Goal: Task Accomplishment & Management: Manage account settings

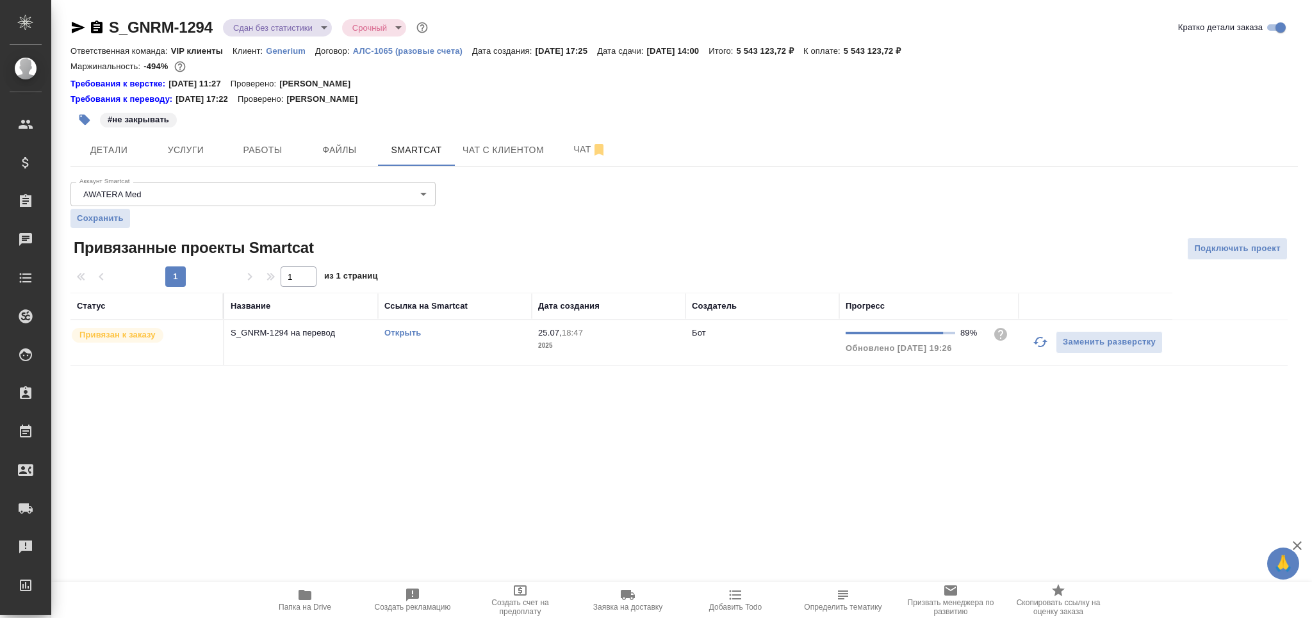
click at [486, 349] on td "Открыть" at bounding box center [455, 342] width 154 height 45
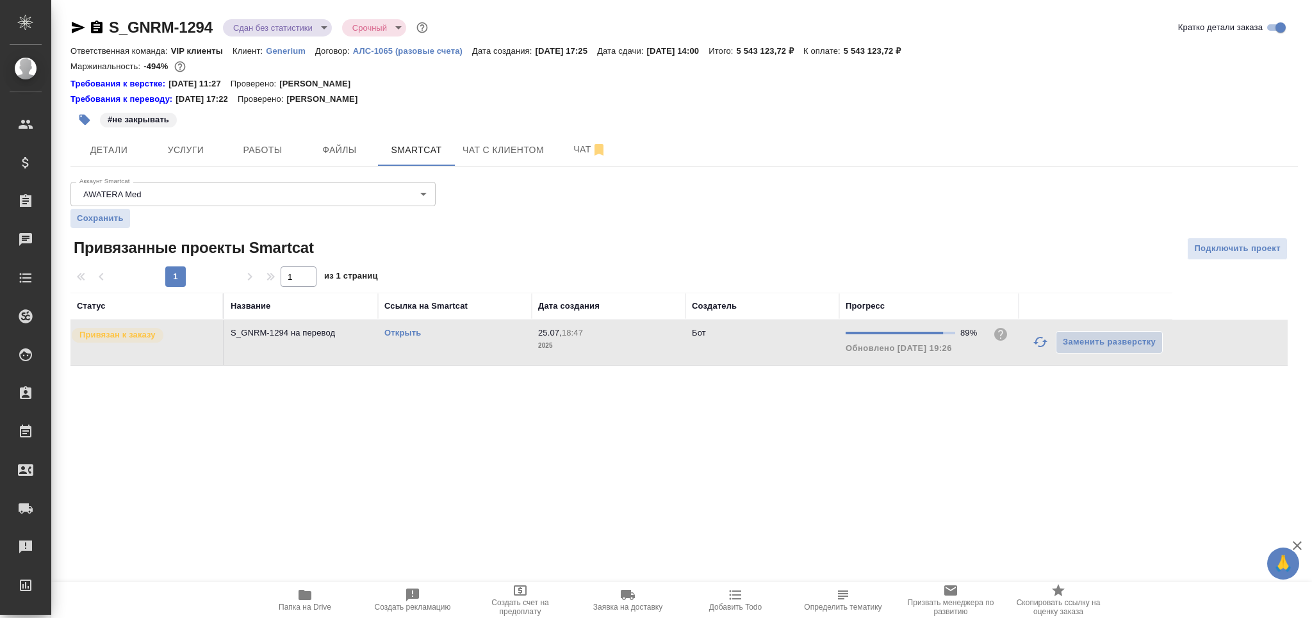
click at [486, 349] on td "Открыть" at bounding box center [455, 342] width 154 height 45
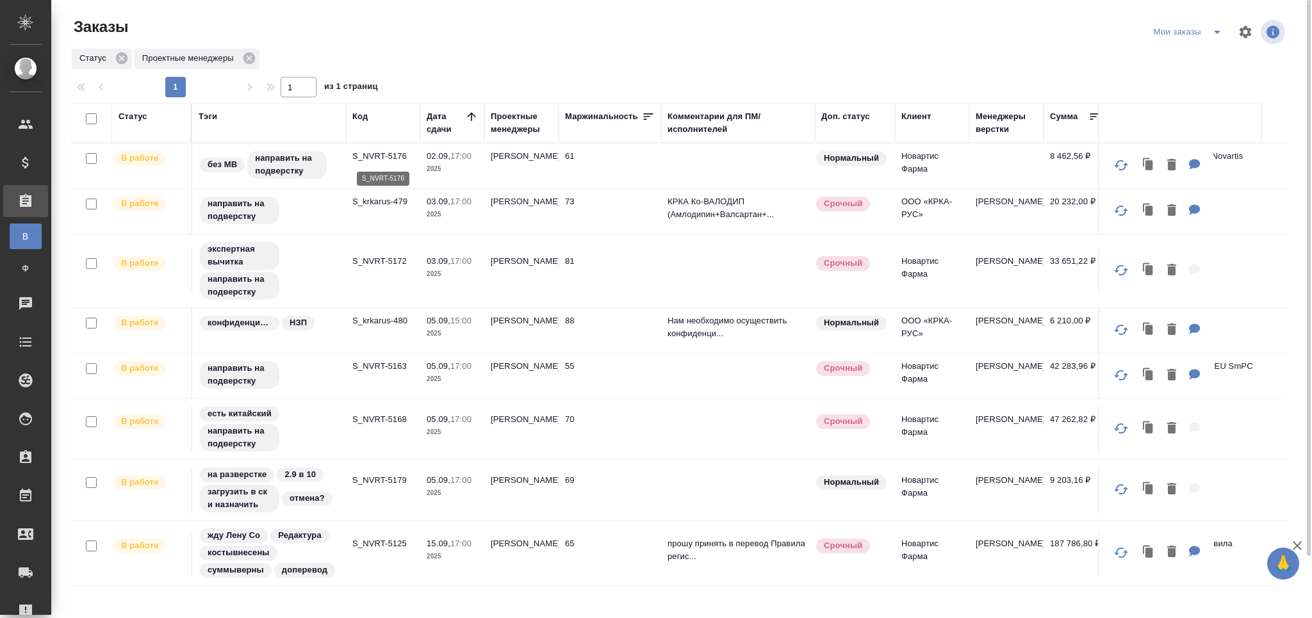
click at [384, 155] on p "S_NVRT-5176" at bounding box center [383, 156] width 62 height 13
click at [390, 201] on p "S_krkarus-479" at bounding box center [383, 201] width 62 height 13
click at [387, 257] on p "S_NVRT-5172" at bounding box center [383, 261] width 62 height 13
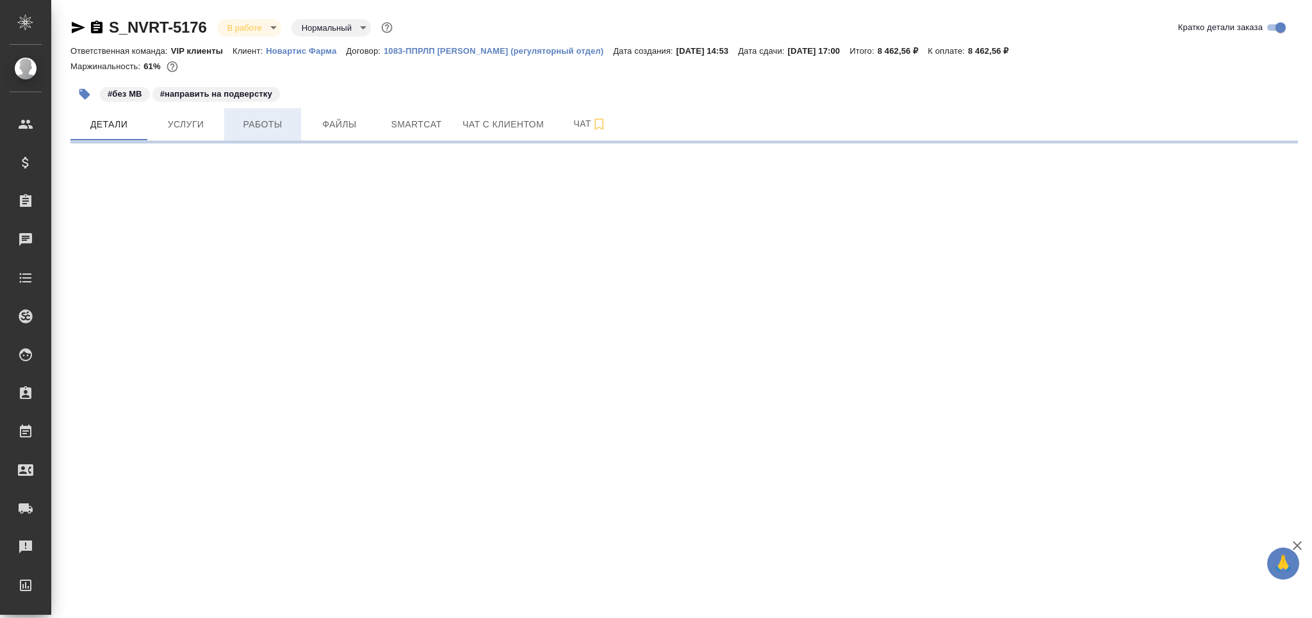
click at [248, 126] on span "Работы" at bounding box center [263, 125] width 62 height 16
select select "RU"
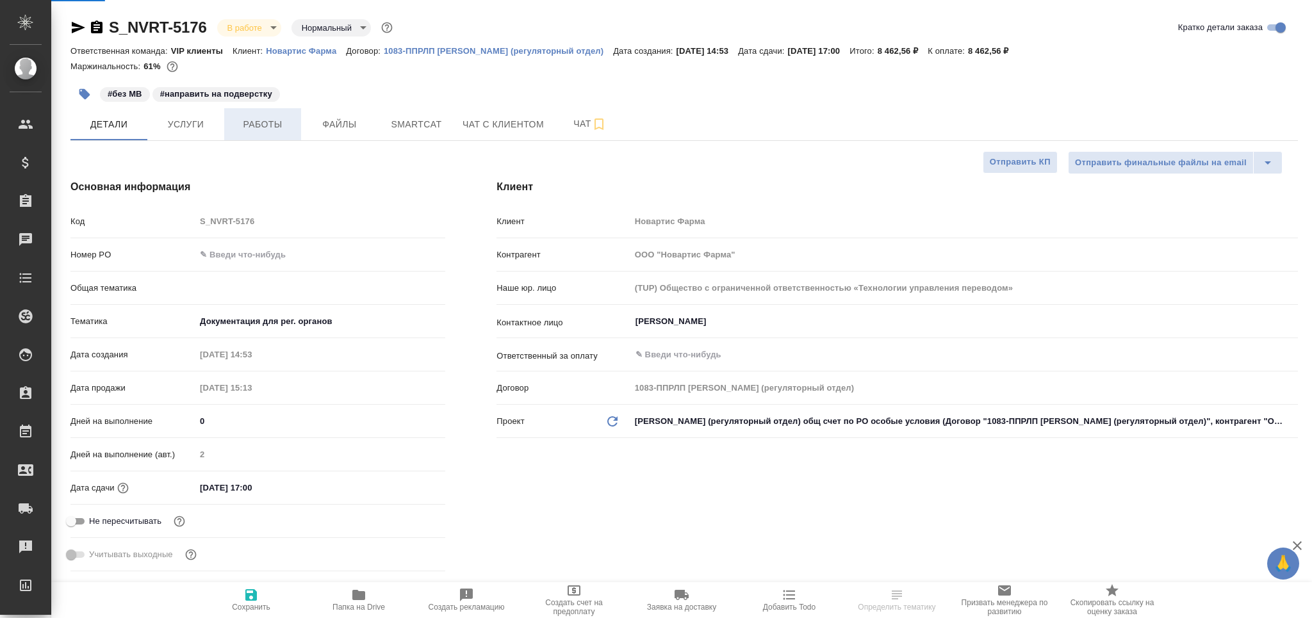
type textarea "x"
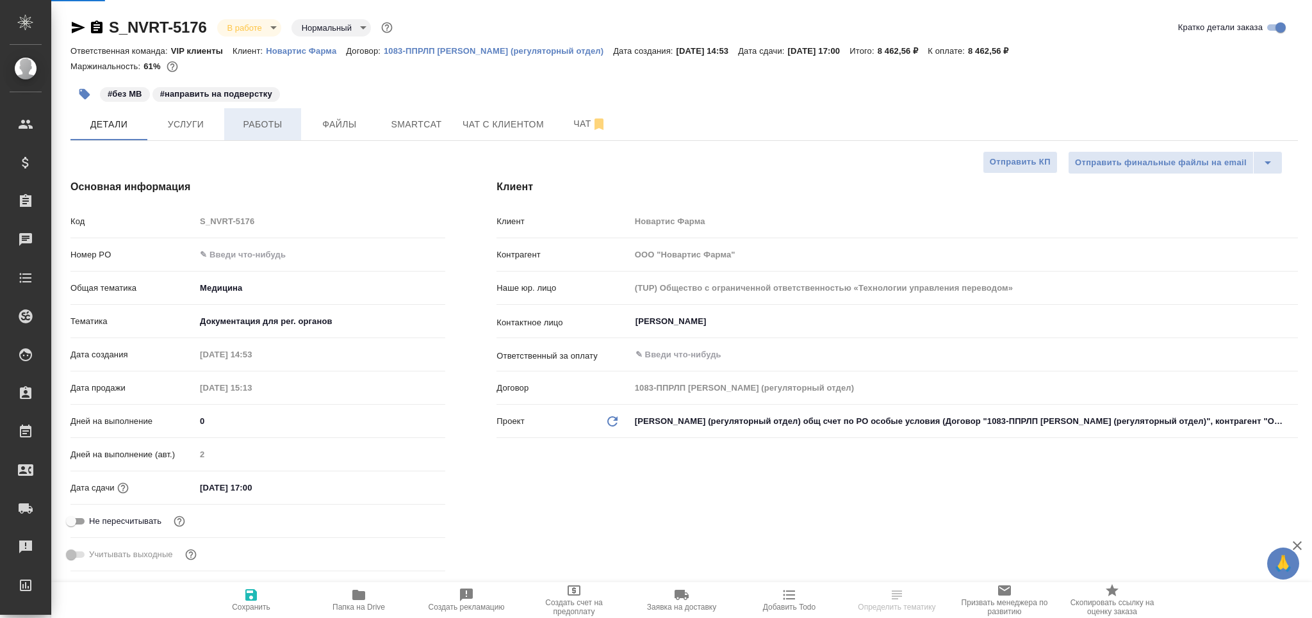
type textarea "x"
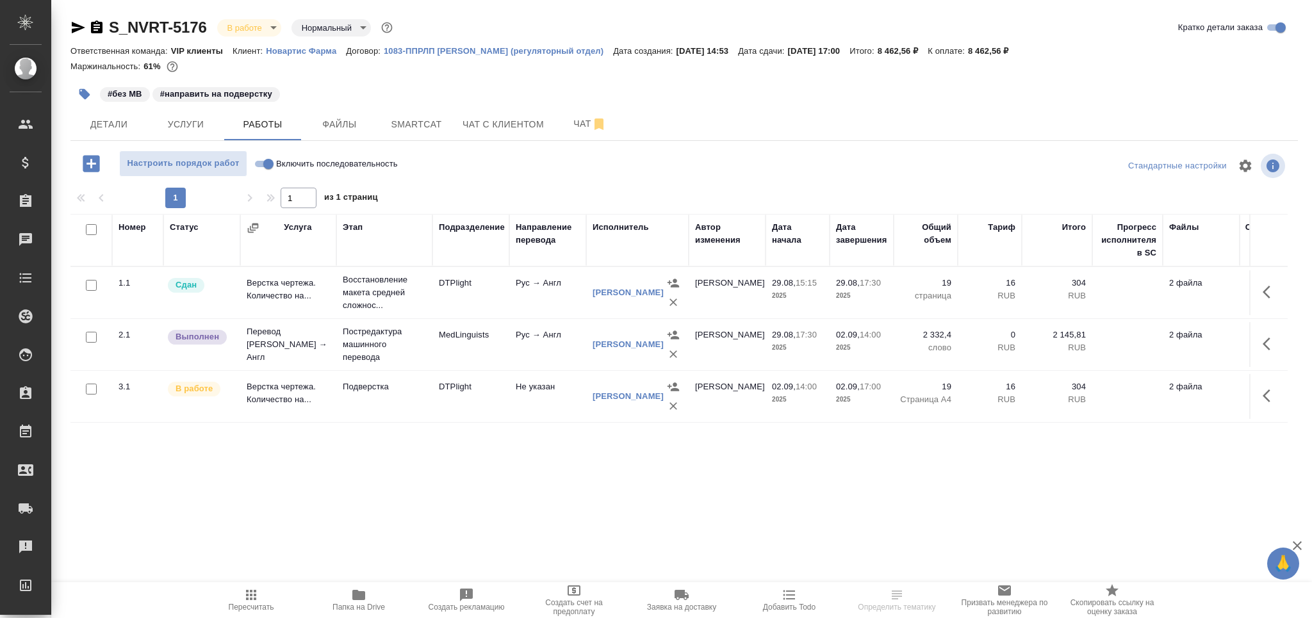
click at [87, 95] on icon "button" at bounding box center [84, 94] width 11 height 11
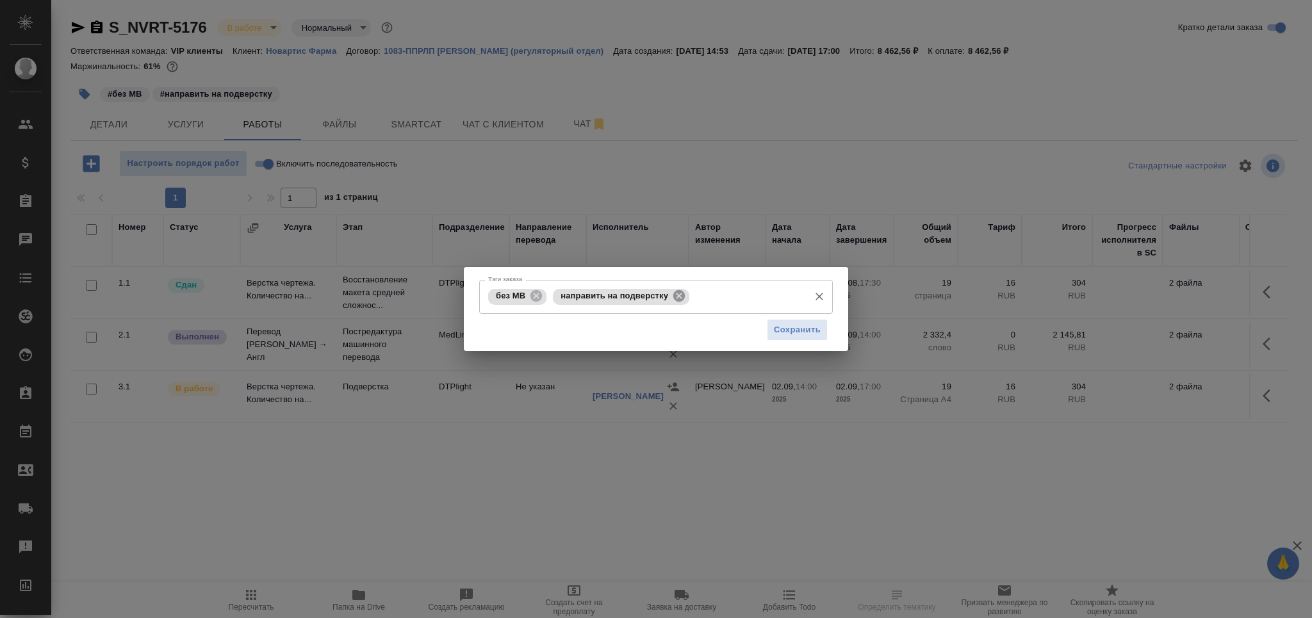
click at [675, 293] on icon at bounding box center [679, 296] width 12 height 12
click at [693, 293] on input "Тэги заказа" at bounding box center [748, 297] width 110 height 22
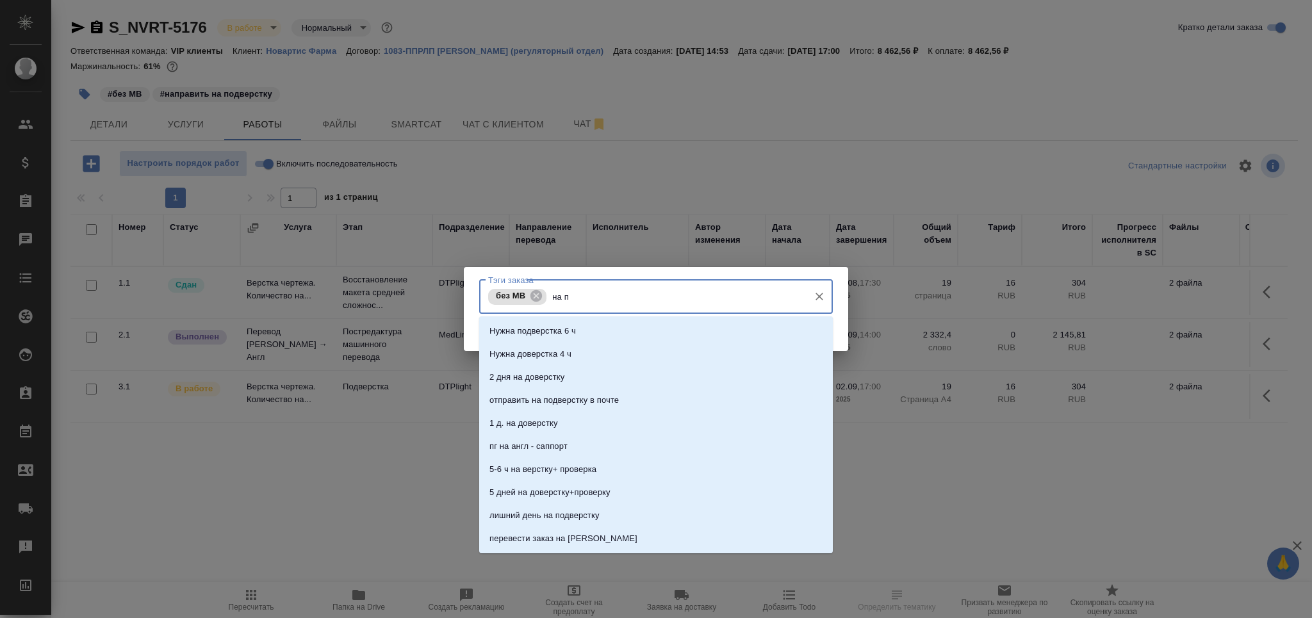
type input "на по"
click at [622, 422] on li "на подверстке" at bounding box center [656, 423] width 354 height 23
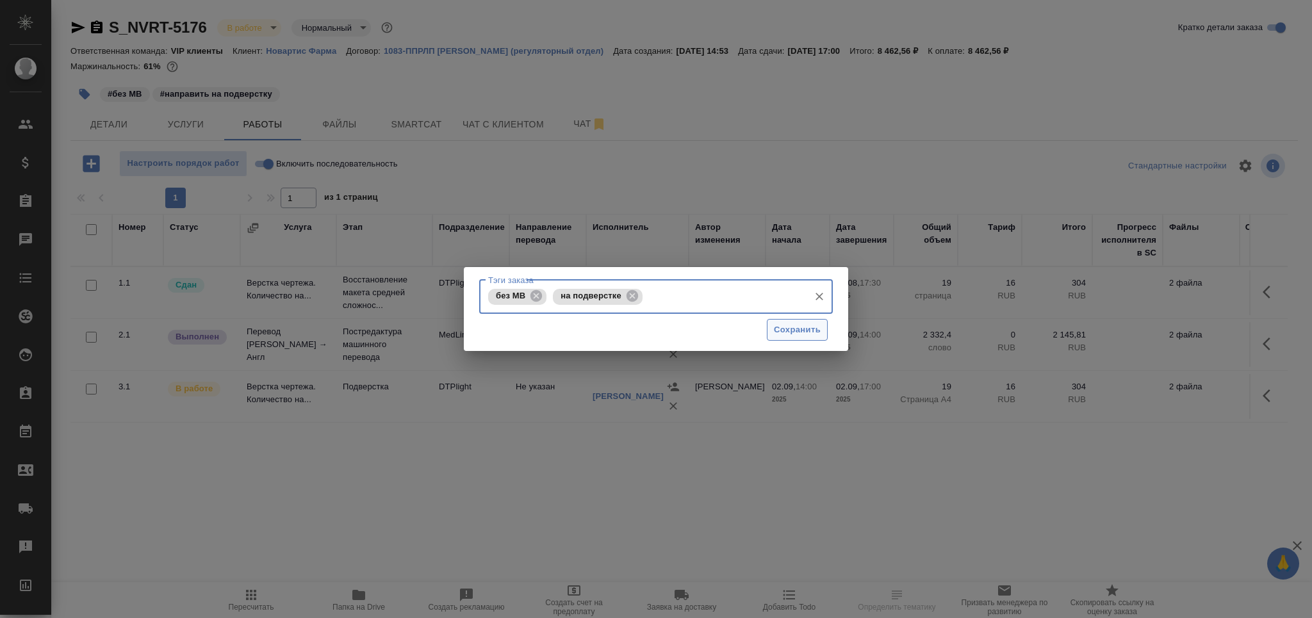
click at [782, 329] on span "Сохранить" at bounding box center [797, 330] width 47 height 15
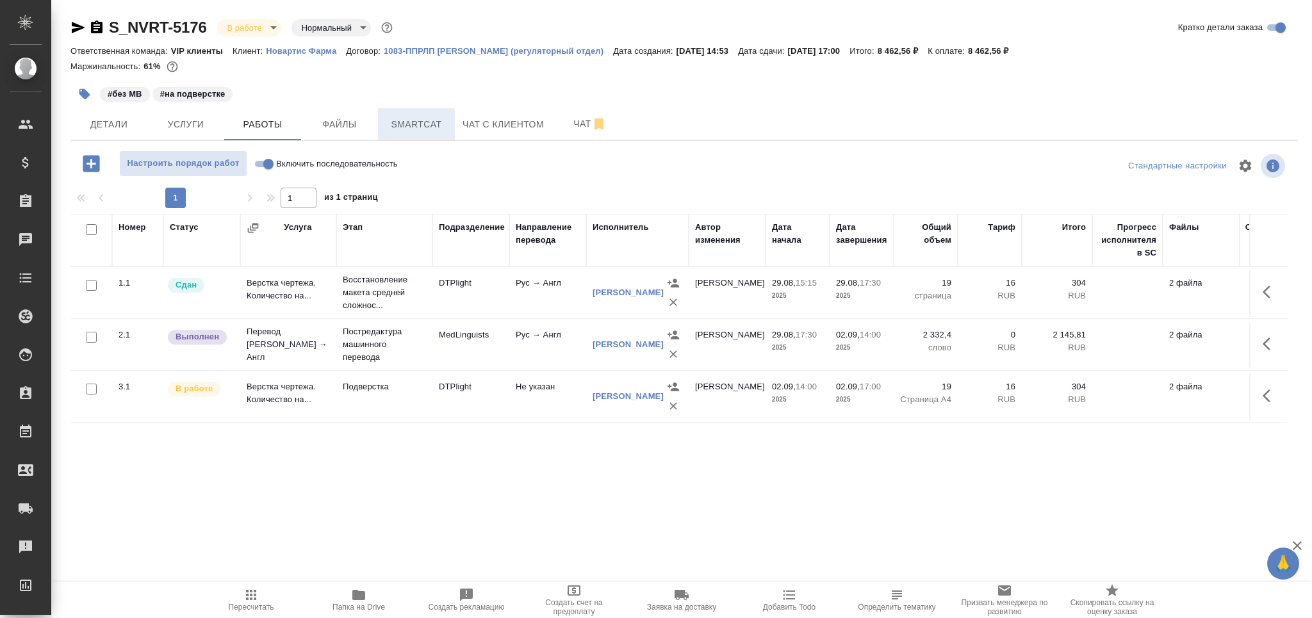
click at [411, 125] on span "Smartcat" at bounding box center [417, 125] width 62 height 16
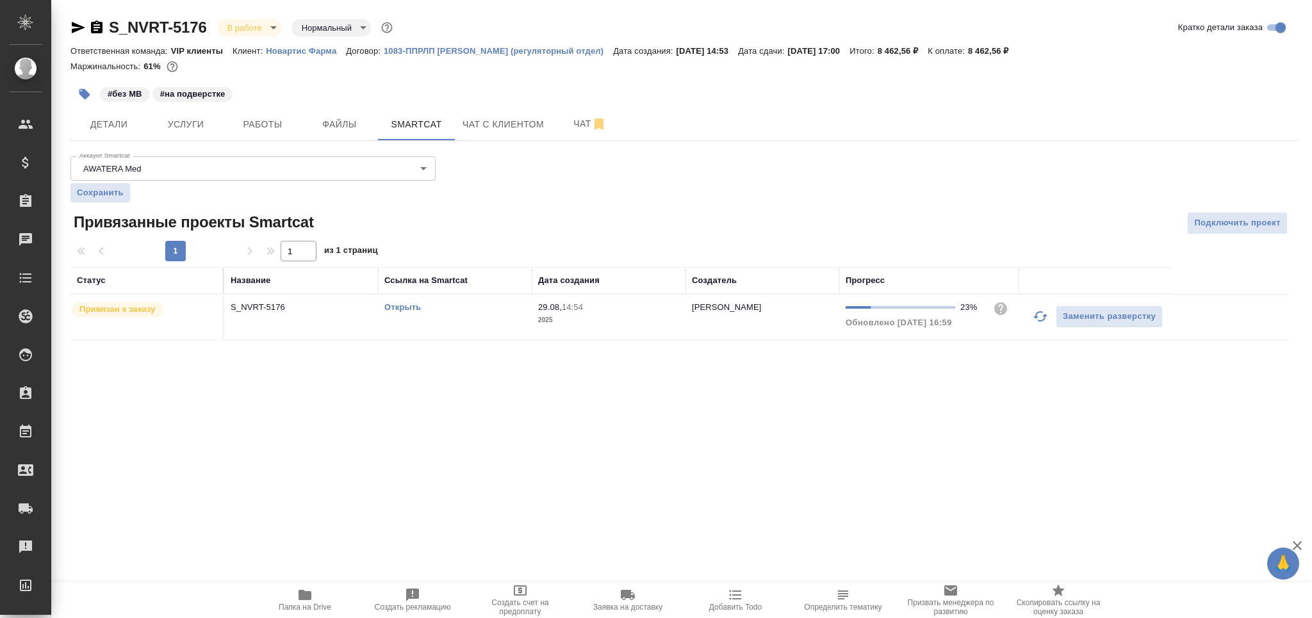
click at [675, 302] on span "29.08, 14:54" at bounding box center [608, 307] width 141 height 13
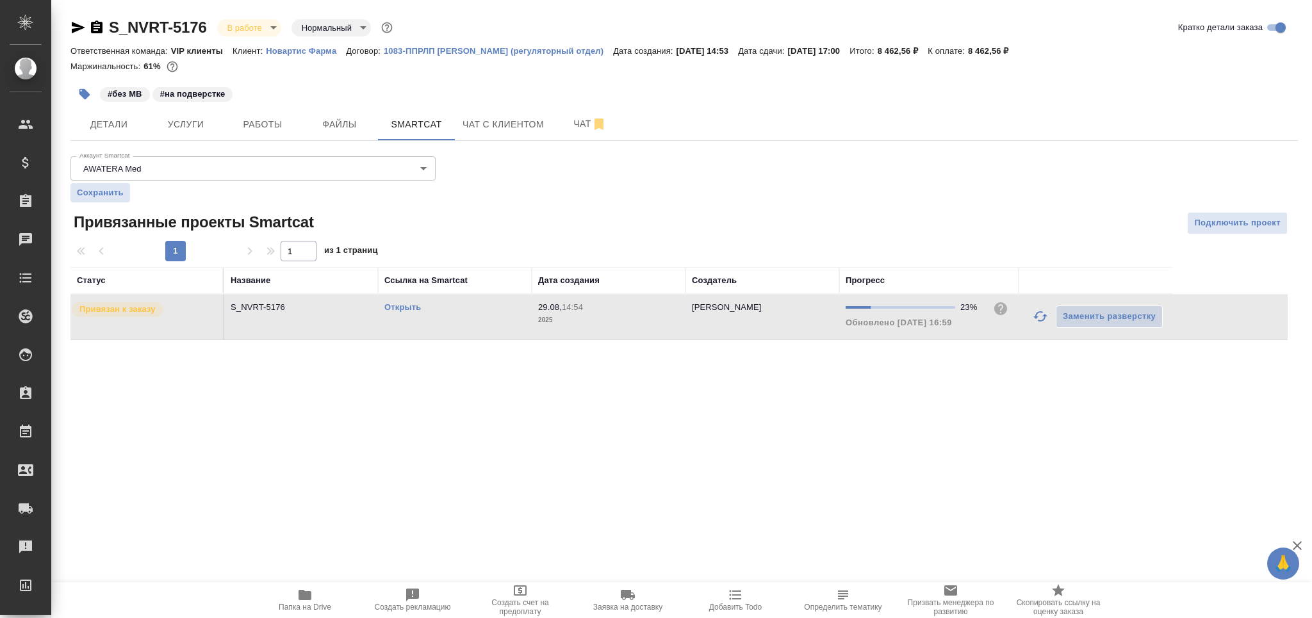
click at [677, 302] on span "29.08, 14:54" at bounding box center [608, 307] width 141 height 13
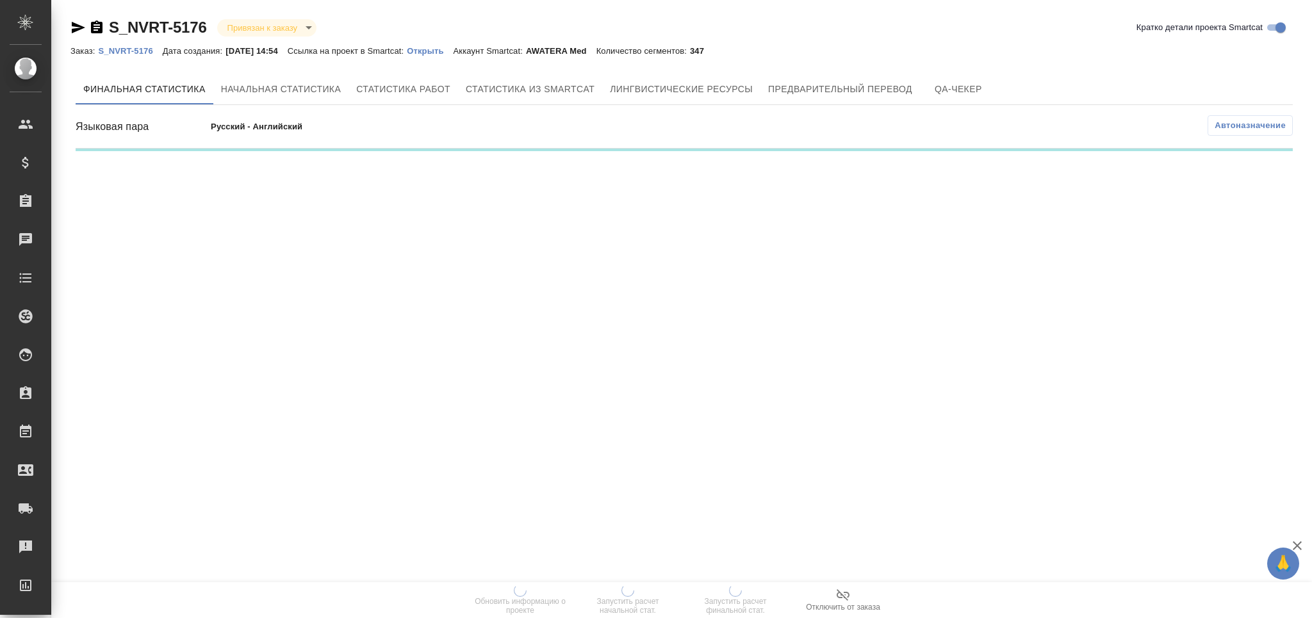
click at [1241, 125] on span "Автоназначение" at bounding box center [1250, 125] width 71 height 13
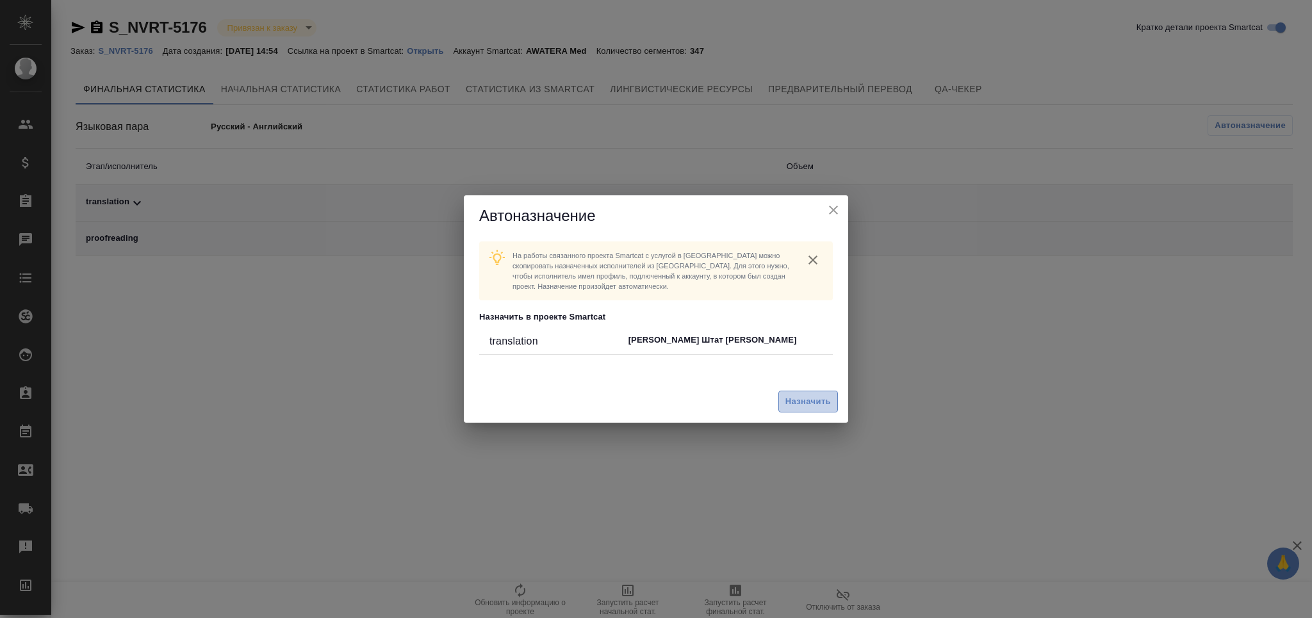
click at [806, 402] on span "Назначить" at bounding box center [808, 402] width 45 height 15
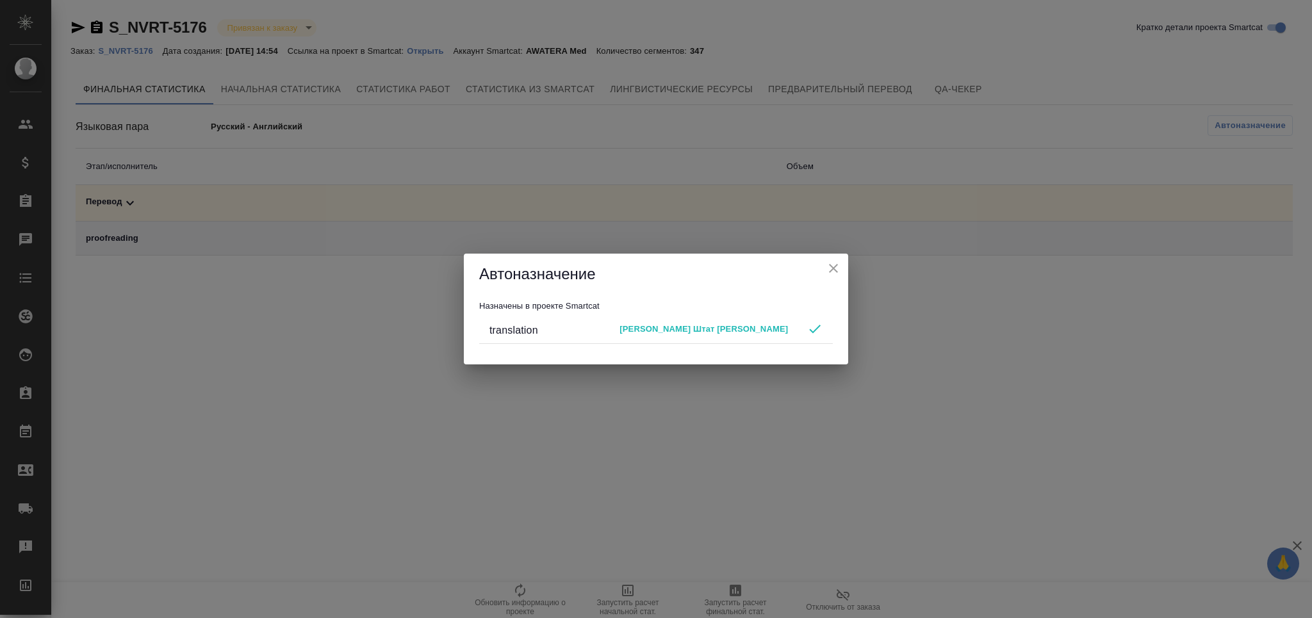
click at [837, 279] on div "Автоназначение" at bounding box center [656, 274] width 384 height 41
click at [834, 274] on icon "close" at bounding box center [833, 268] width 15 height 15
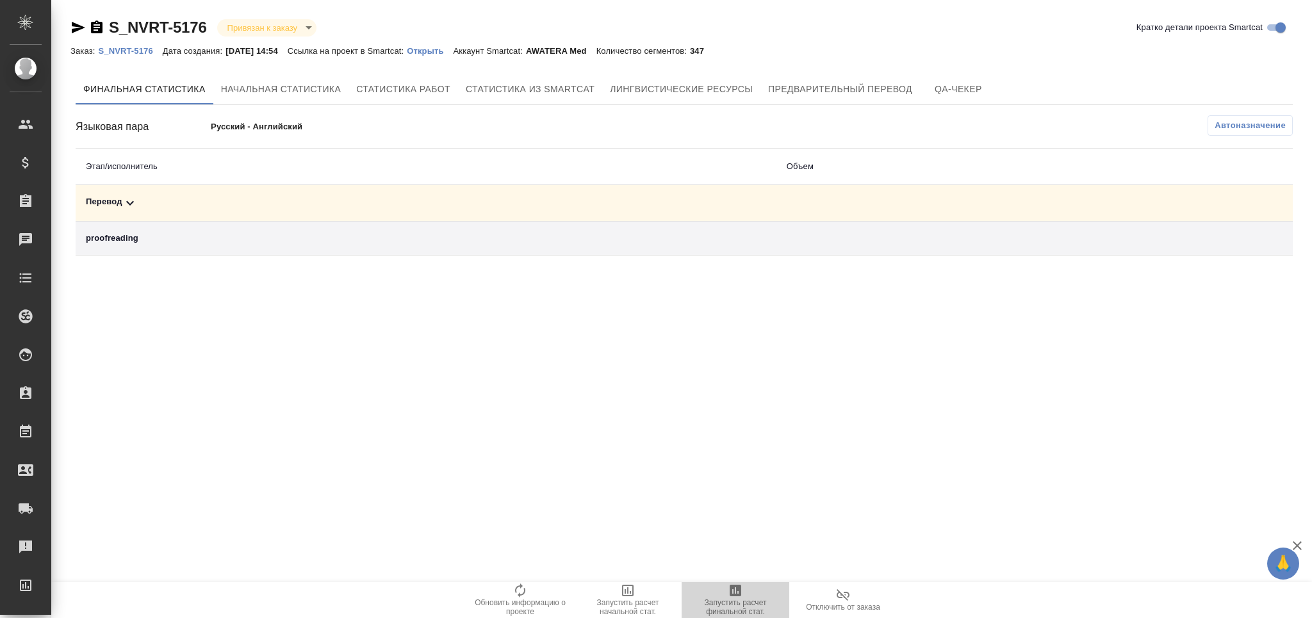
click at [719, 603] on span "Запустить расчет финальной стат." at bounding box center [735, 607] width 92 height 18
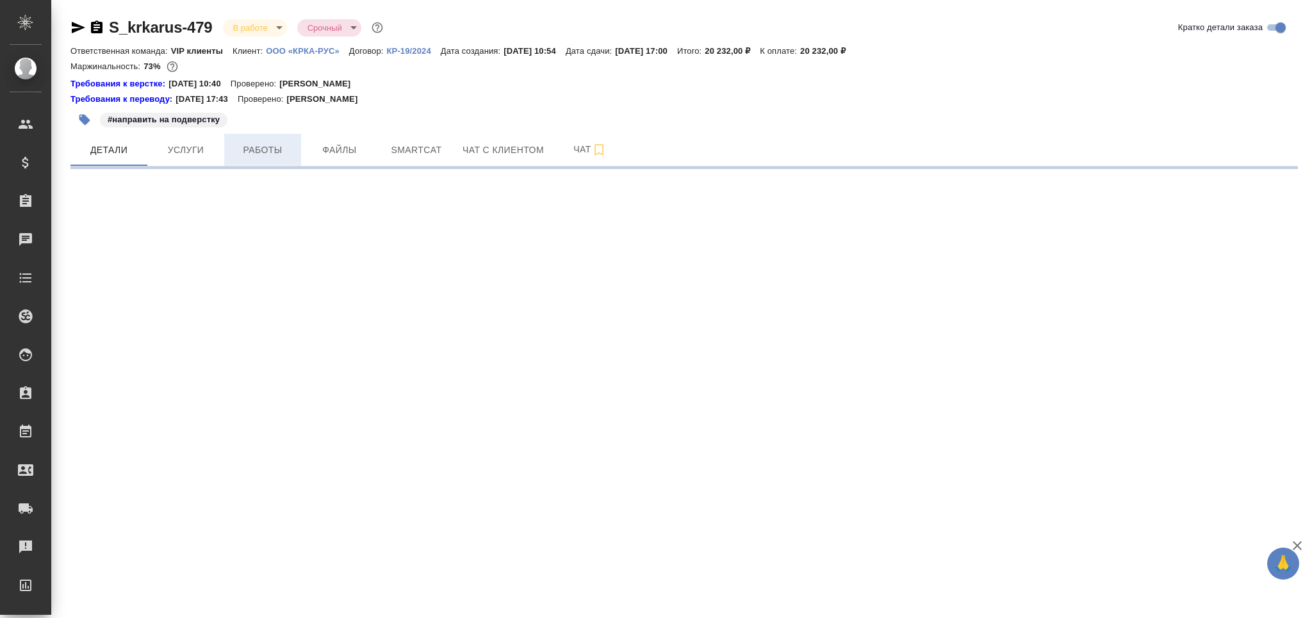
select select "RU"
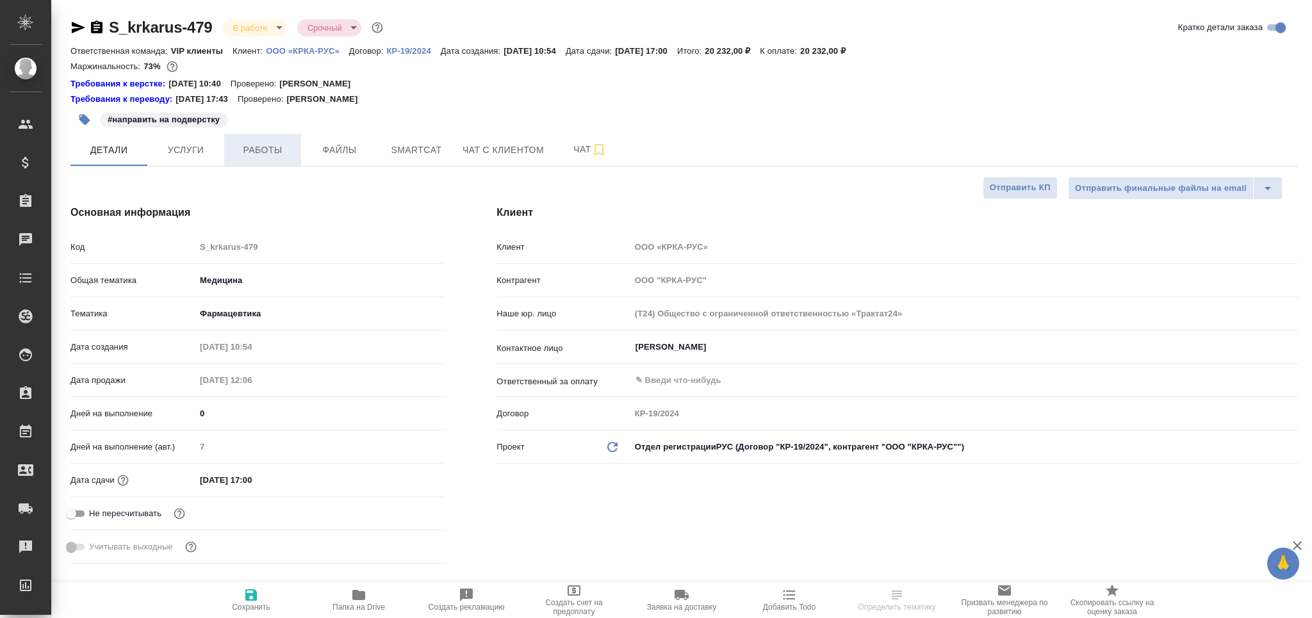
type textarea "x"
click at [264, 146] on span "Работы" at bounding box center [263, 150] width 62 height 16
type textarea "x"
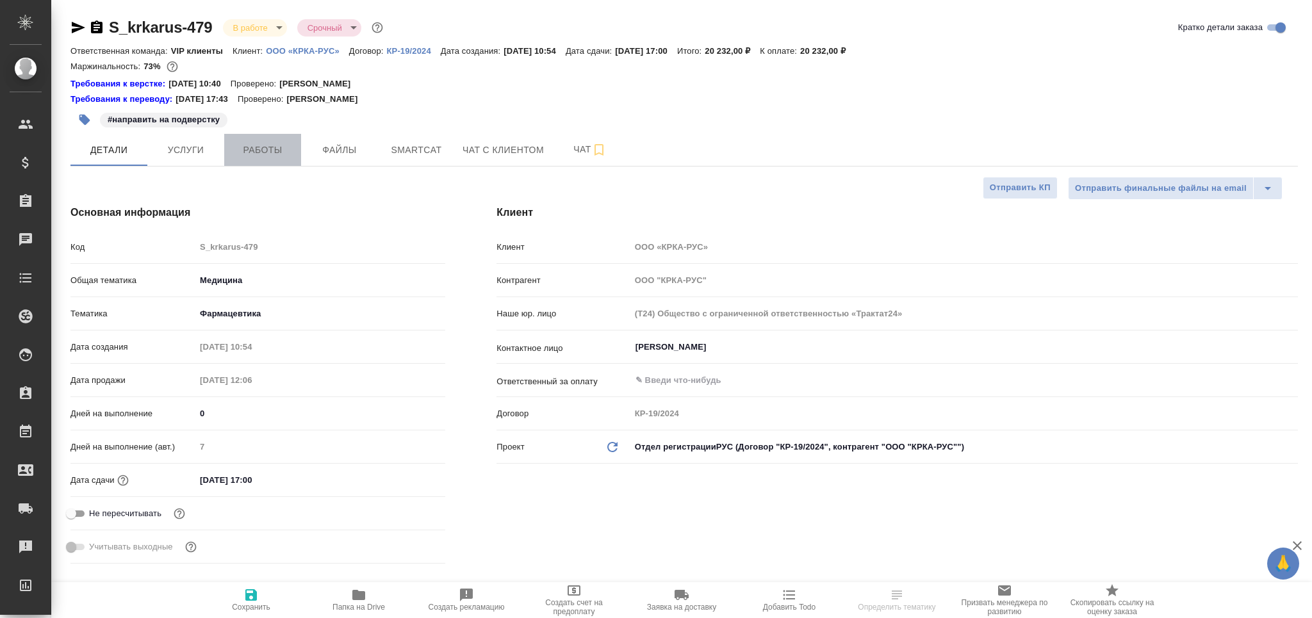
type textarea "x"
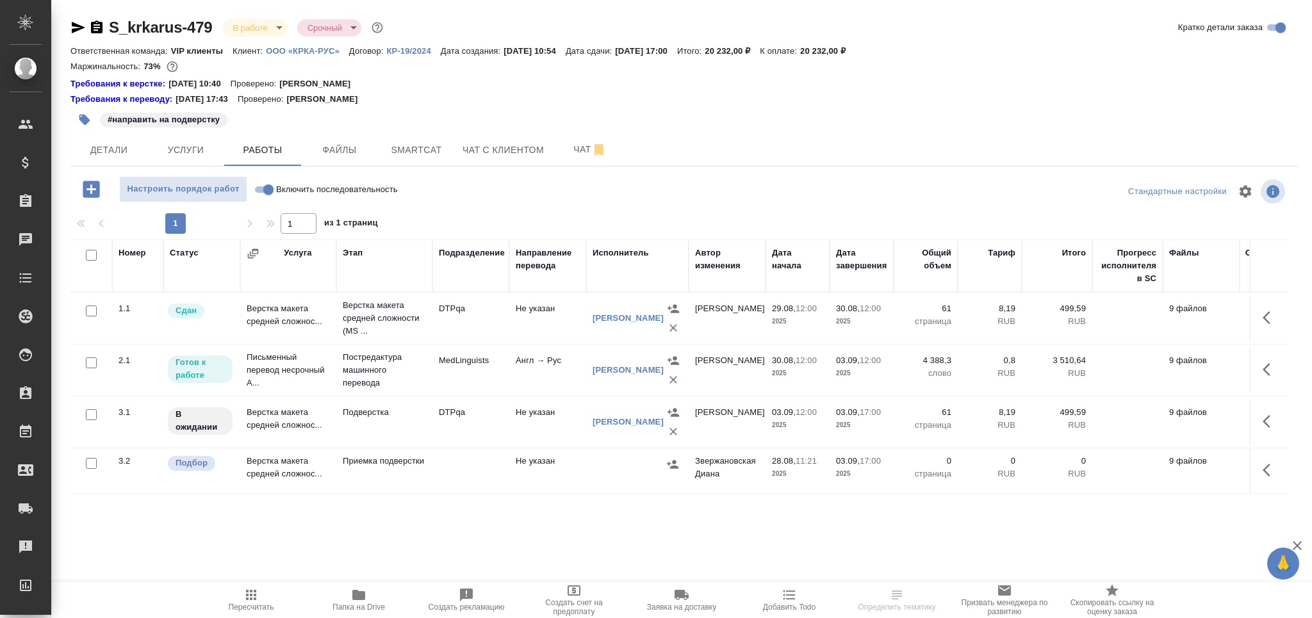
click at [93, 463] on input "checkbox" at bounding box center [91, 463] width 11 height 11
checkbox input "true"
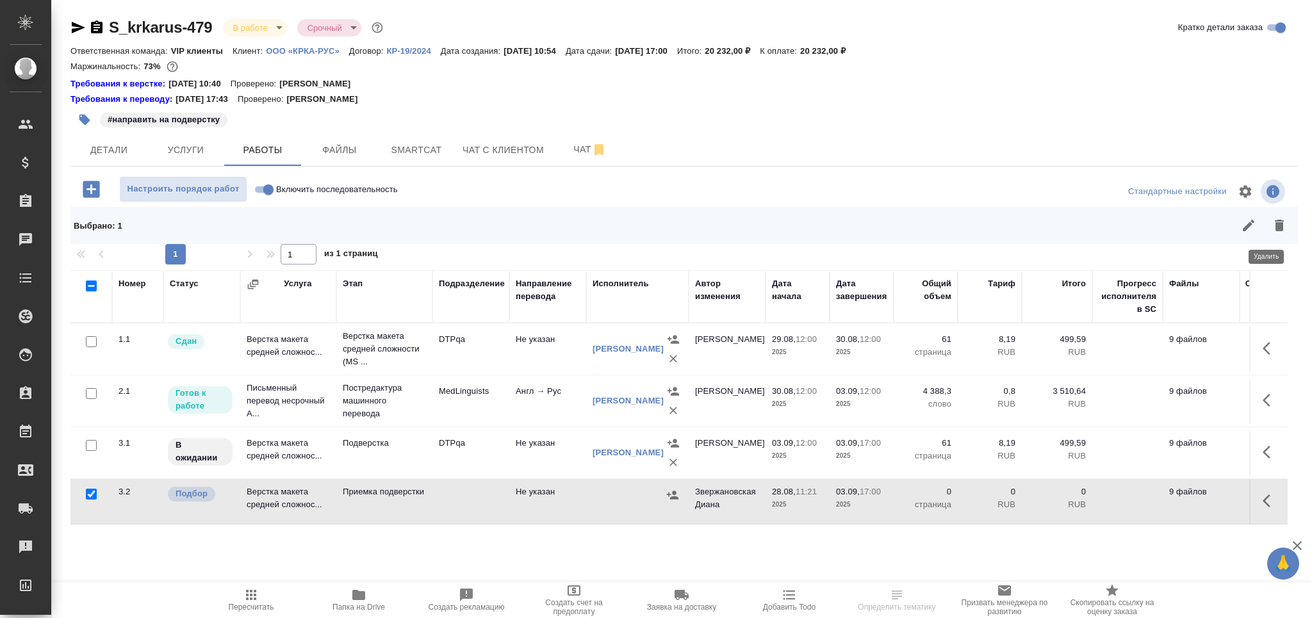
click at [1273, 229] on icon "button" at bounding box center [1279, 225] width 15 height 15
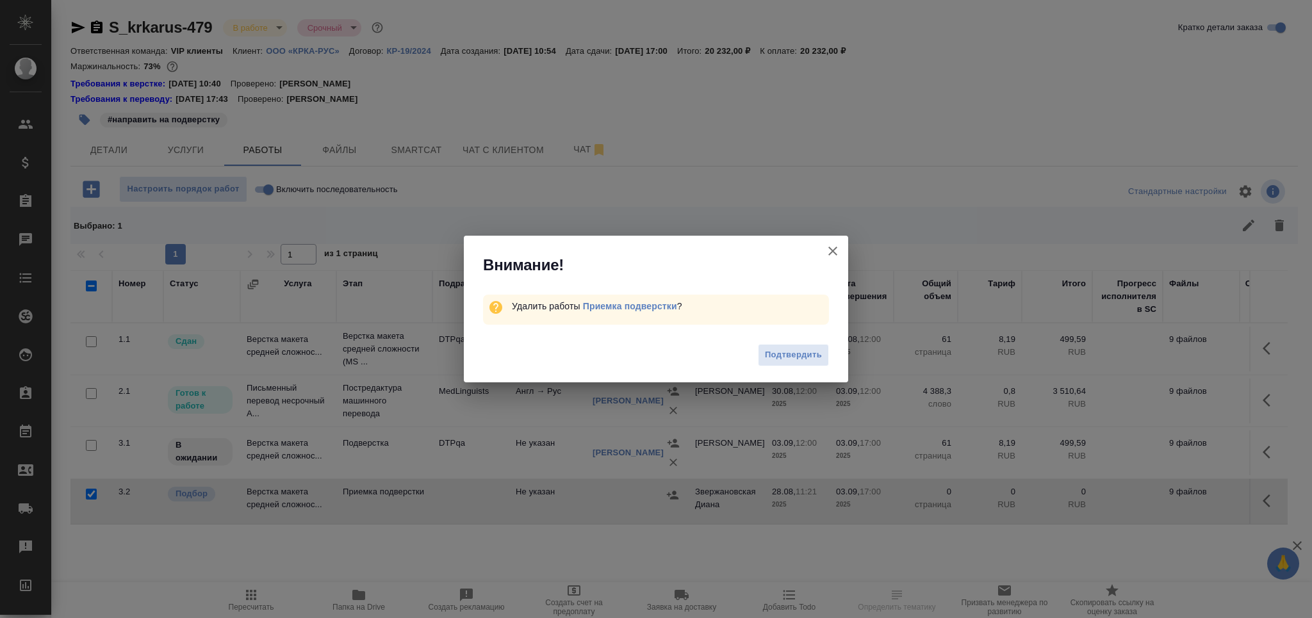
drag, startPoint x: 790, startPoint y: 351, endPoint x: 527, endPoint y: 104, distance: 360.4
click at [791, 351] on span "Подтвердить" at bounding box center [793, 355] width 57 height 15
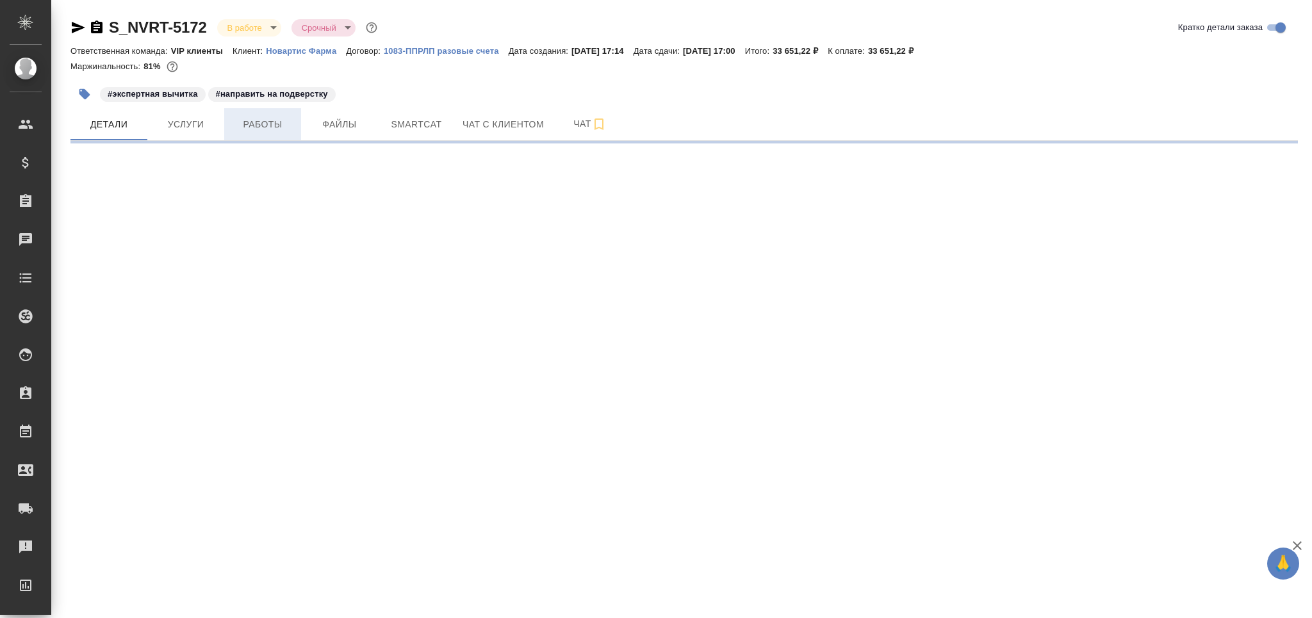
select select "RU"
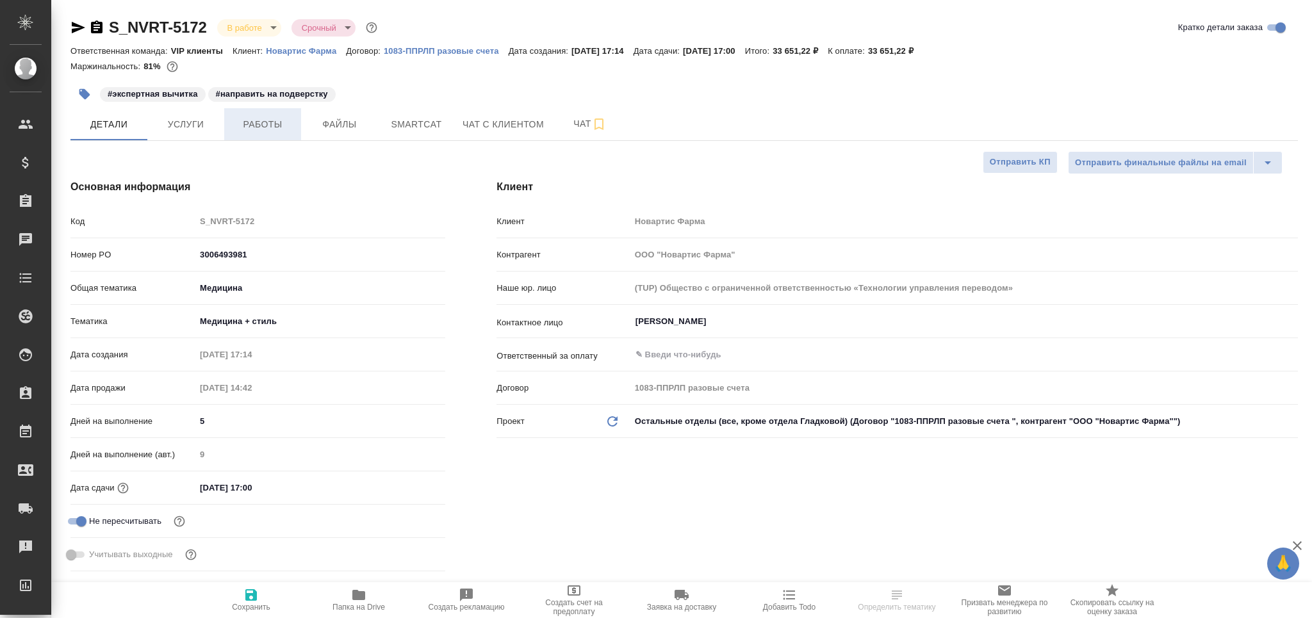
type textarea "x"
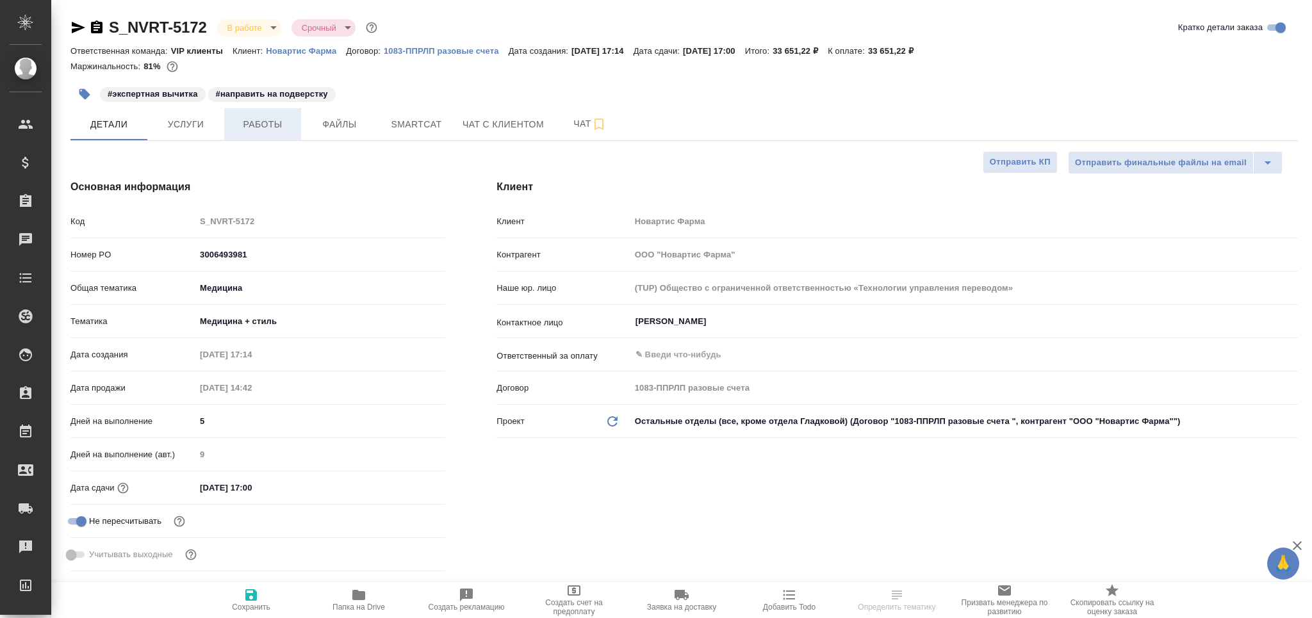
type textarea "x"
click at [260, 124] on span "Работы" at bounding box center [263, 125] width 62 height 16
type textarea "x"
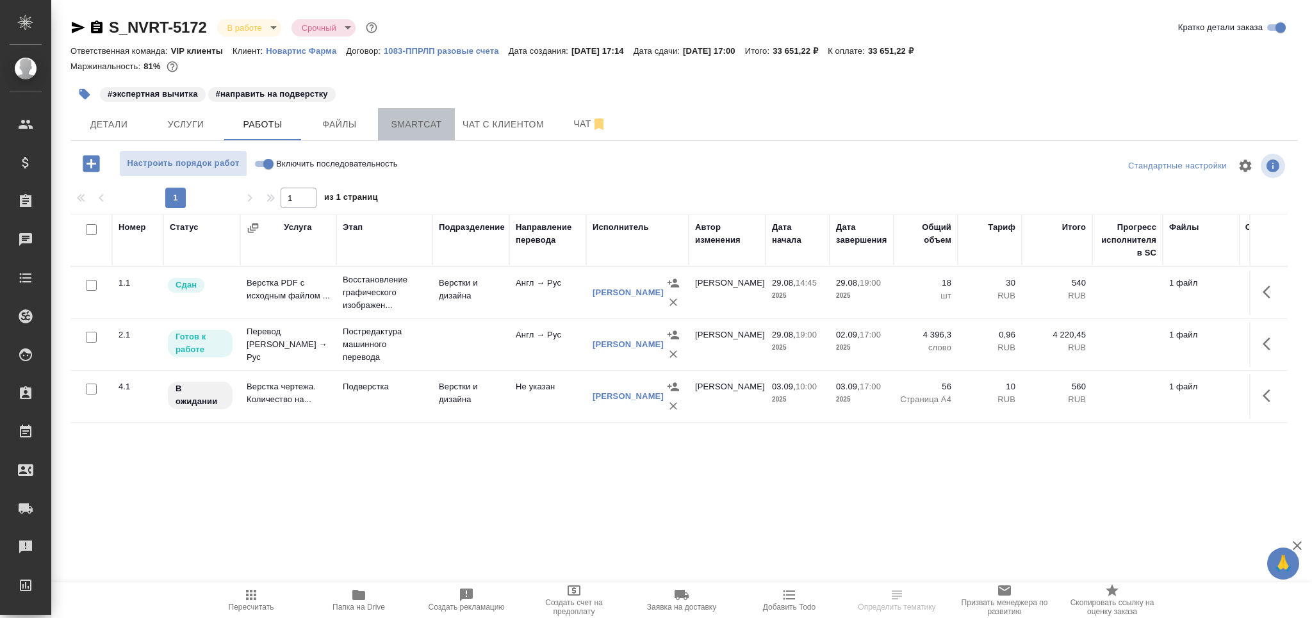
click at [384, 116] on button "Smartcat" at bounding box center [416, 124] width 77 height 32
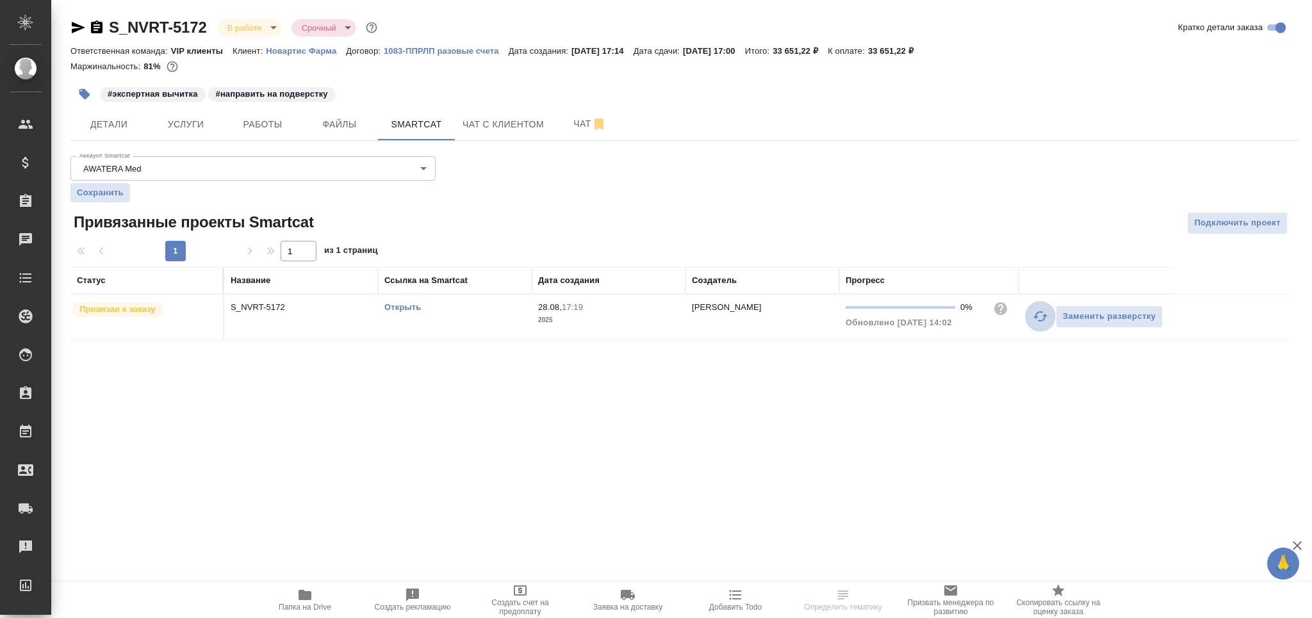
click at [1041, 322] on icon "button" at bounding box center [1040, 316] width 15 height 15
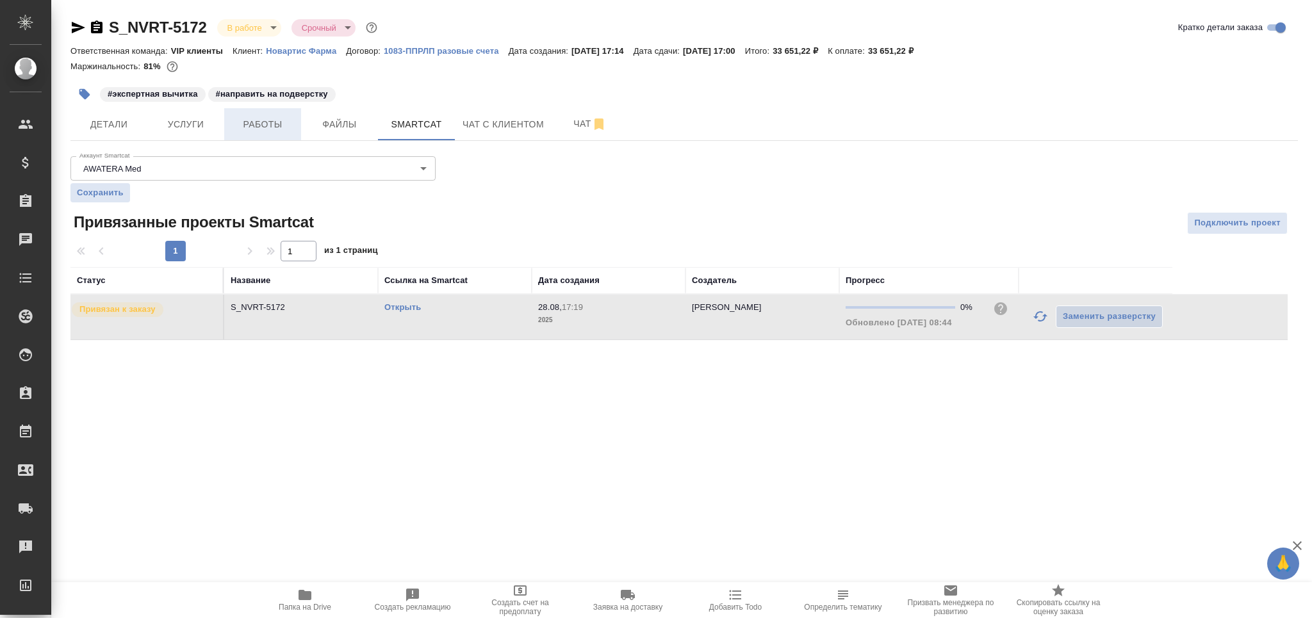
click at [290, 128] on span "Работы" at bounding box center [263, 125] width 62 height 16
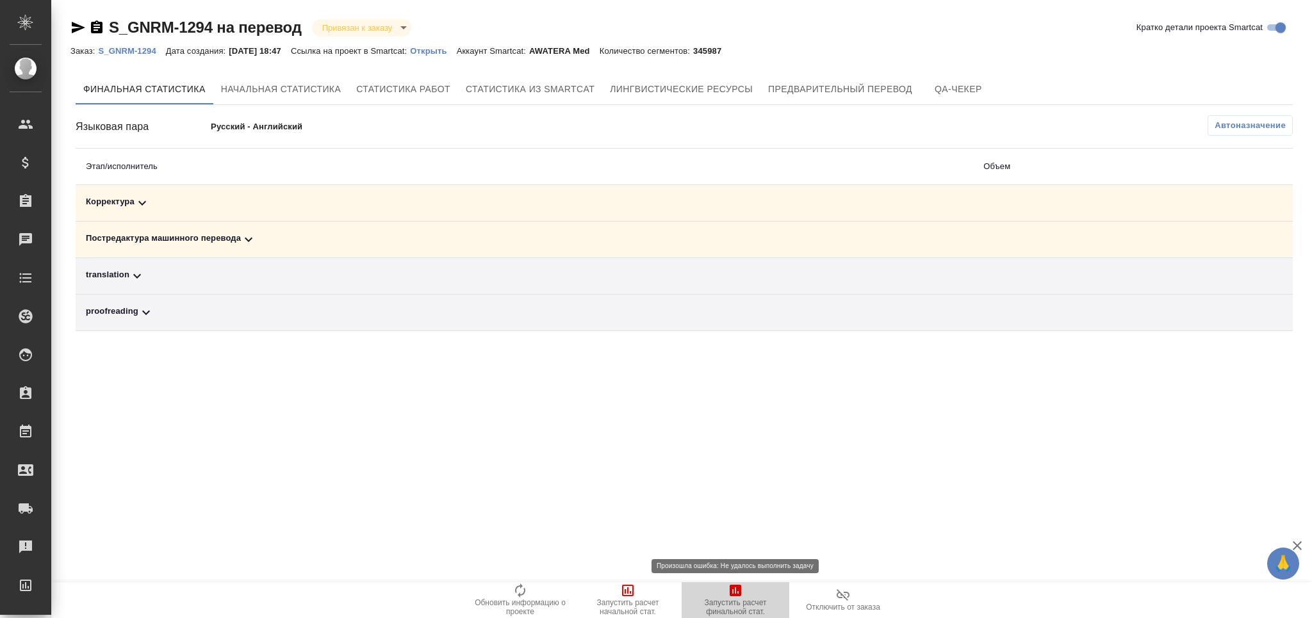
click at [739, 598] on icon "button" at bounding box center [735, 590] width 15 height 15
